Goal: Task Accomplishment & Management: Complete application form

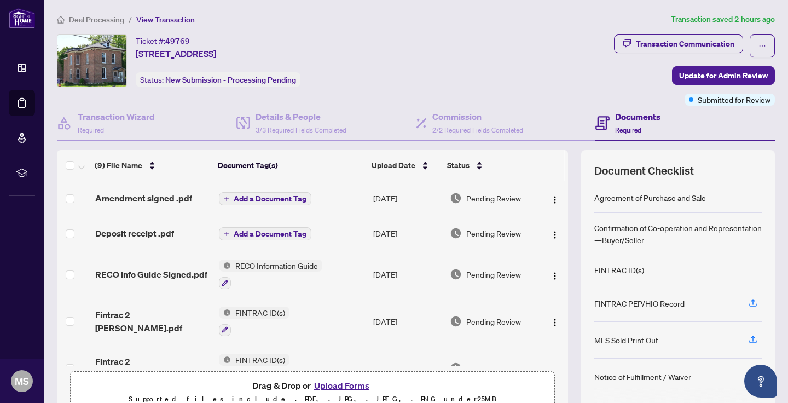
scroll to position [55, 0]
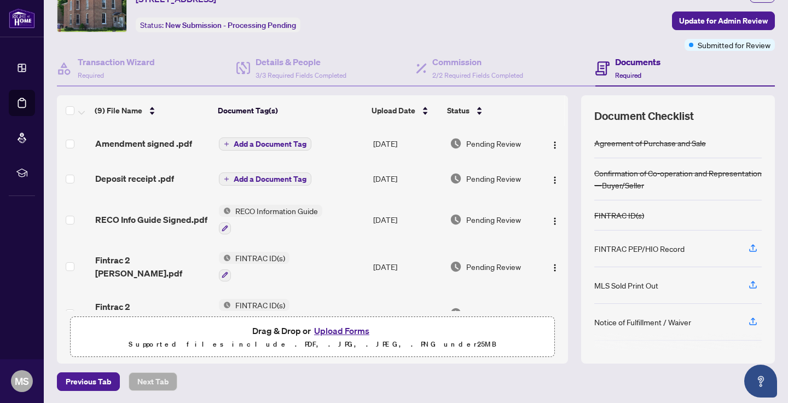
click at [333, 328] on button "Upload Forms" at bounding box center [342, 330] width 62 height 14
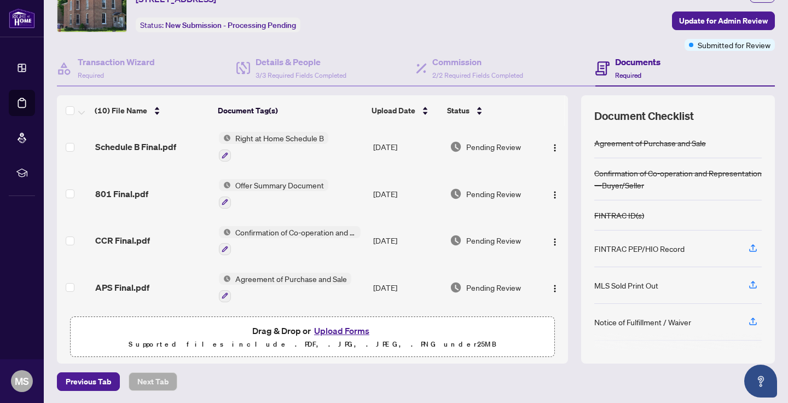
scroll to position [0, 0]
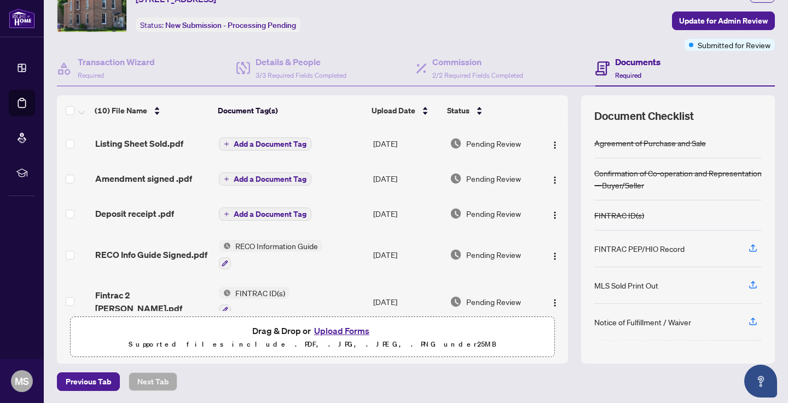
click at [251, 141] on span "Add a Document Tag" at bounding box center [270, 144] width 73 height 8
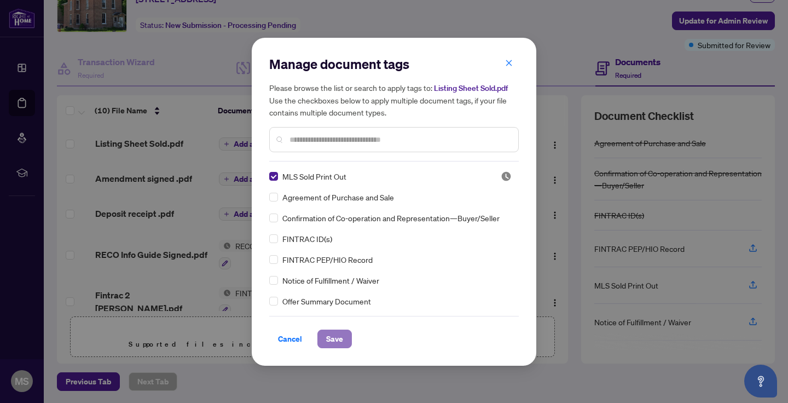
click at [335, 340] on span "Save" at bounding box center [334, 339] width 17 height 18
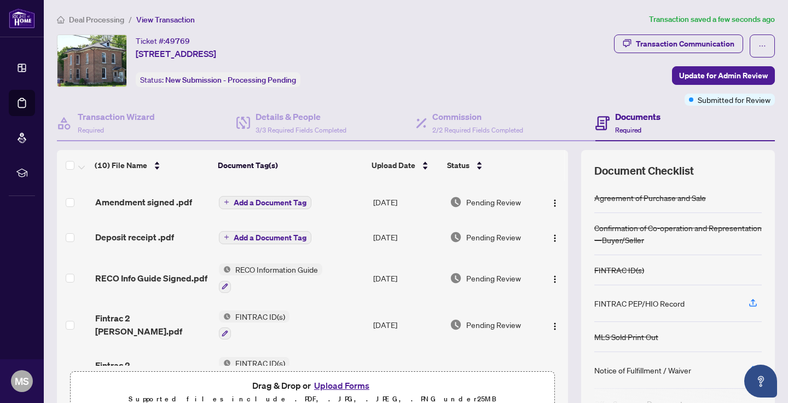
scroll to position [51, 0]
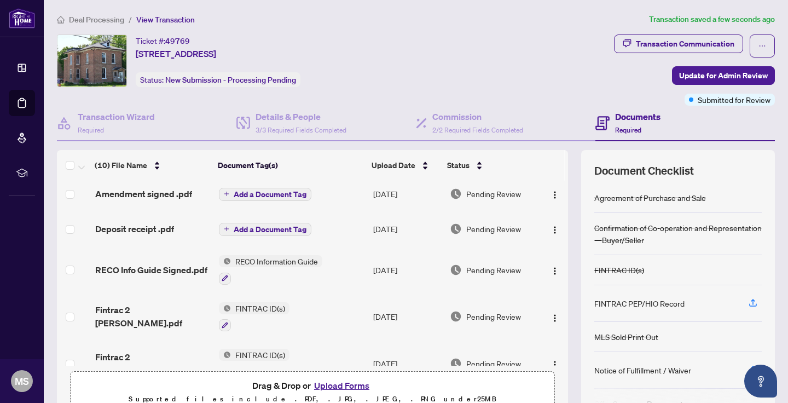
click at [250, 191] on span "Add a Document Tag" at bounding box center [270, 194] width 73 height 8
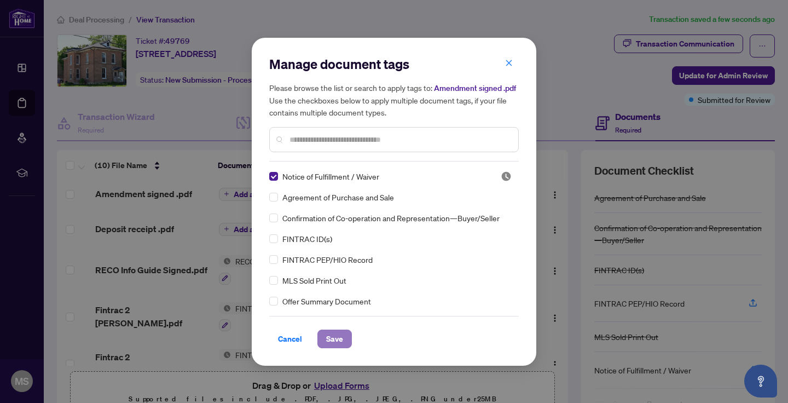
click at [336, 341] on span "Save" at bounding box center [334, 339] width 17 height 18
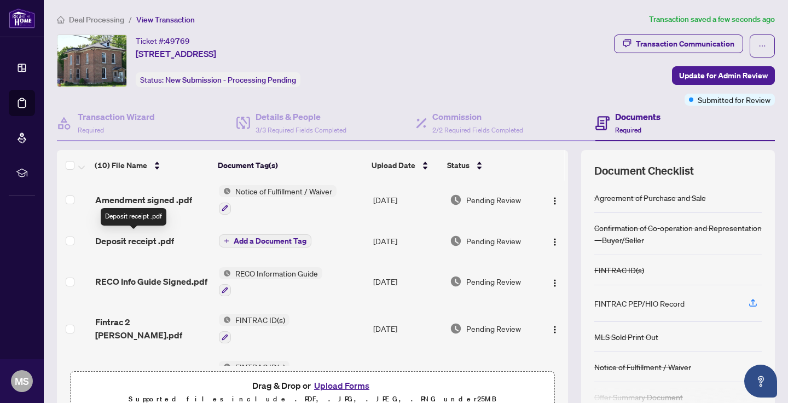
click at [134, 237] on span "Deposit receipt .pdf" at bounding box center [134, 240] width 79 height 13
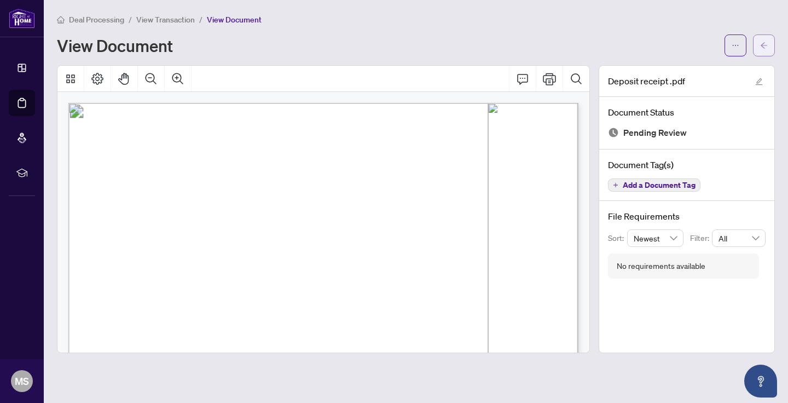
click at [766, 45] on icon "arrow-left" at bounding box center [764, 46] width 8 height 8
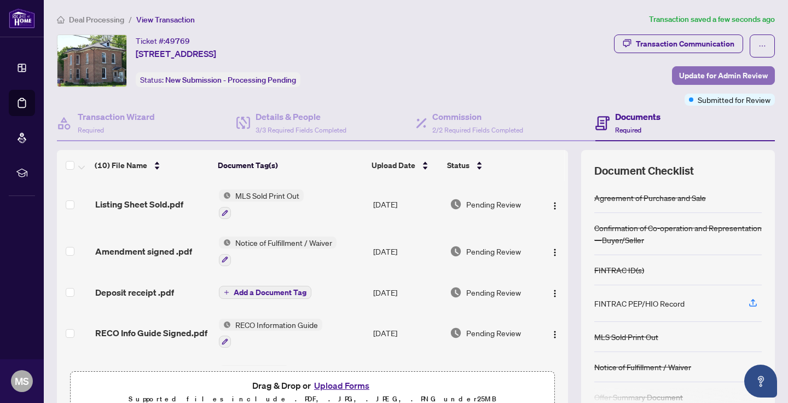
click at [707, 75] on span "Update for Admin Review" at bounding box center [723, 76] width 89 height 18
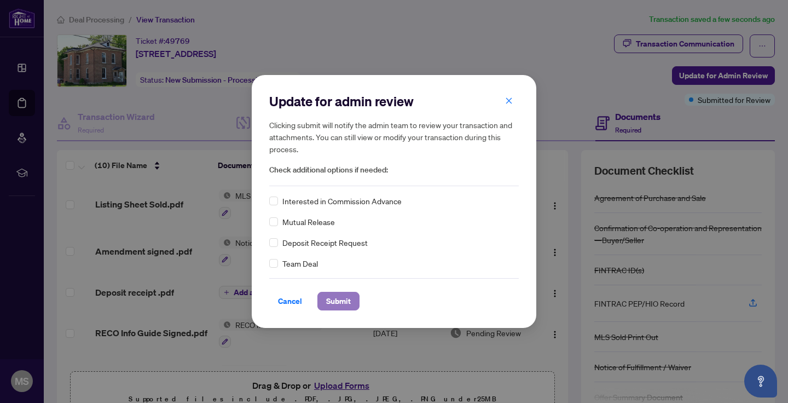
click at [338, 301] on span "Submit" at bounding box center [338, 301] width 25 height 18
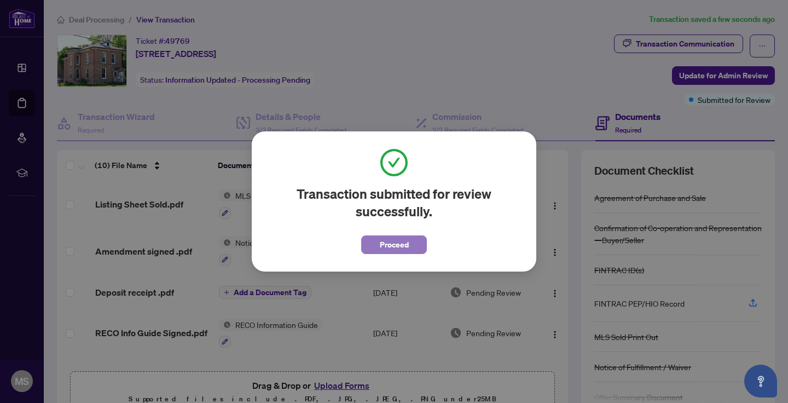
click at [394, 241] on span "Proceed" at bounding box center [394, 245] width 29 height 18
